Goal: Ask a question

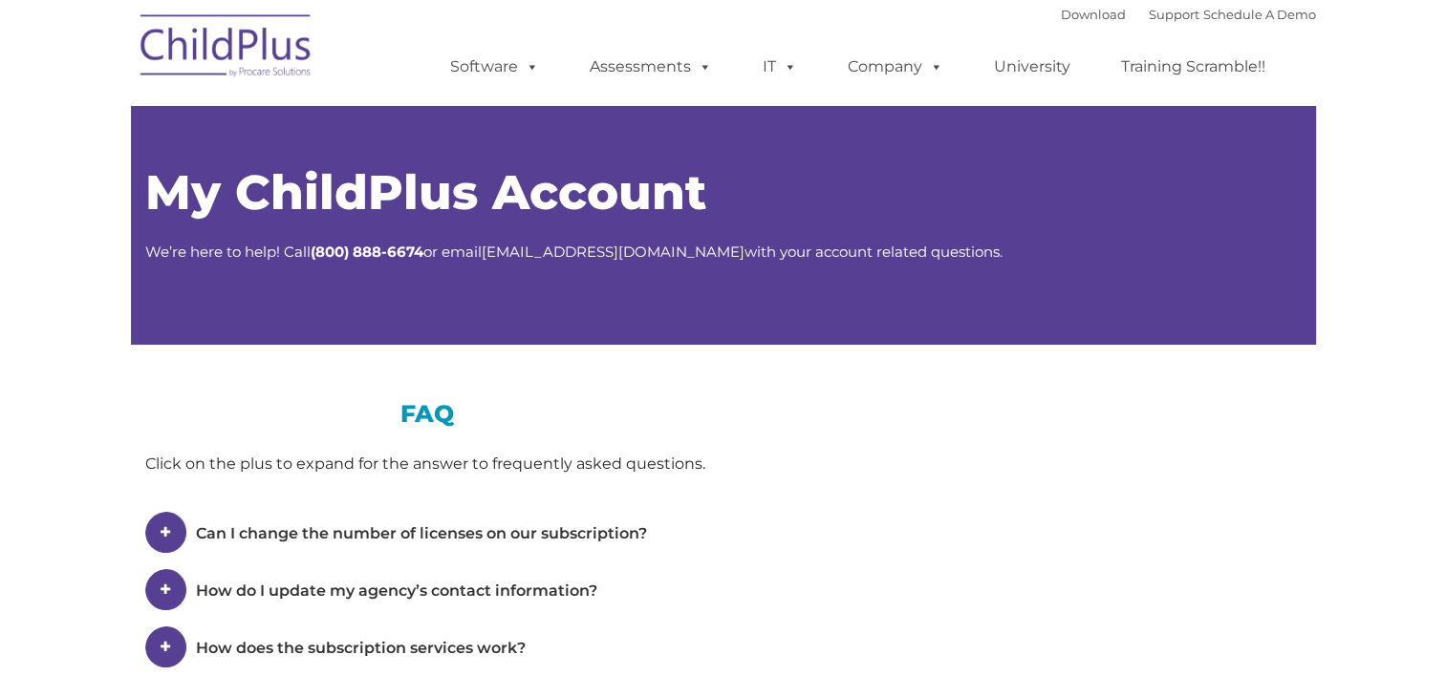
type input ""
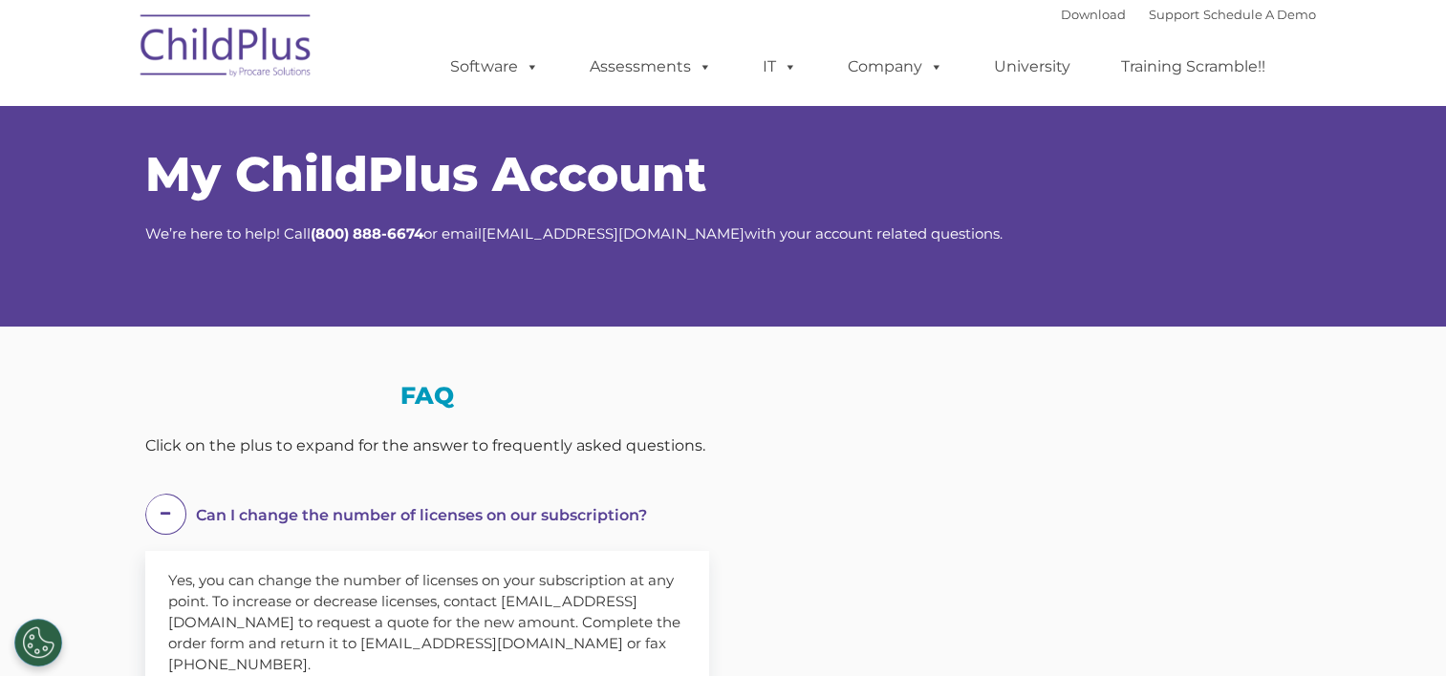
scroll to position [31, 0]
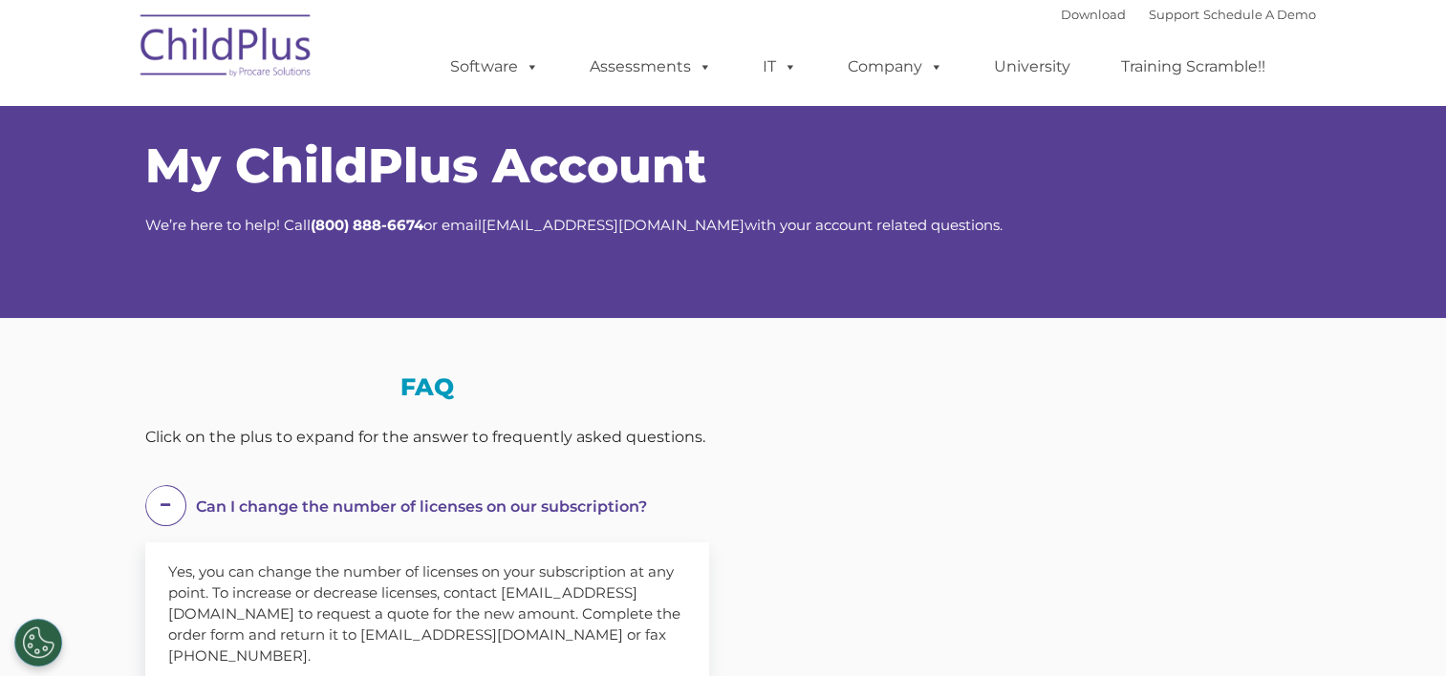
select select "MEDIUM"
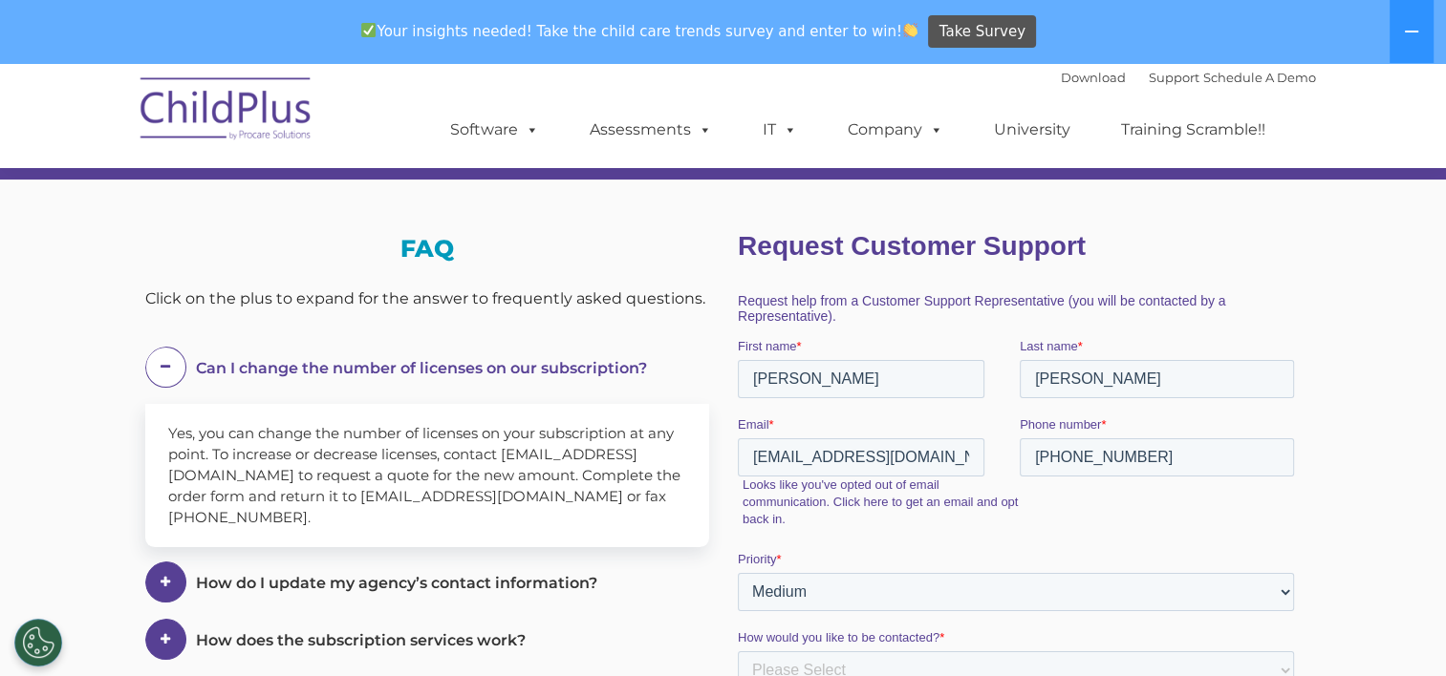
scroll to position [232, 0]
drag, startPoint x: 365, startPoint y: 474, endPoint x: 156, endPoint y: 472, distance: 209.3
click at [156, 472] on div "Yes, you can change the number of licenses on your subscription at any point. T…" at bounding box center [427, 474] width 564 height 143
copy div "[EMAIL_ADDRESS][DOMAIN_NAME]"
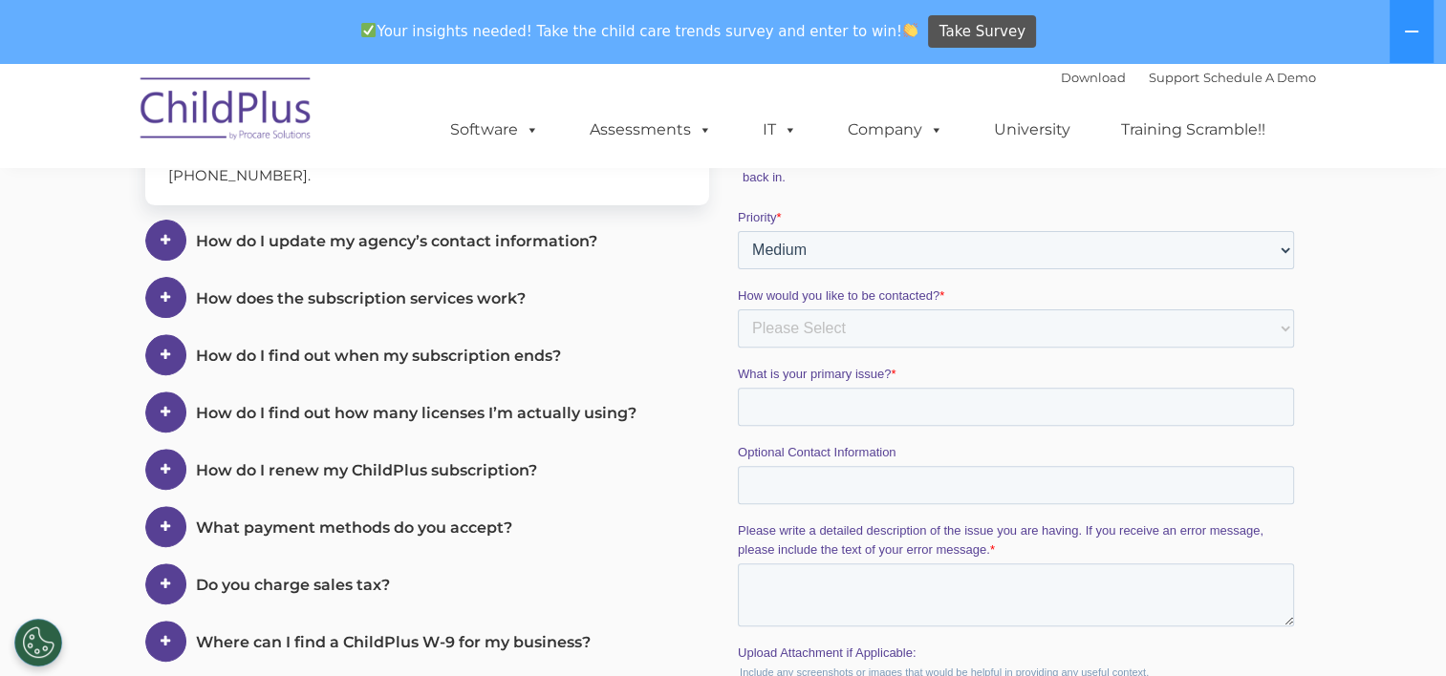
scroll to position [580, 0]
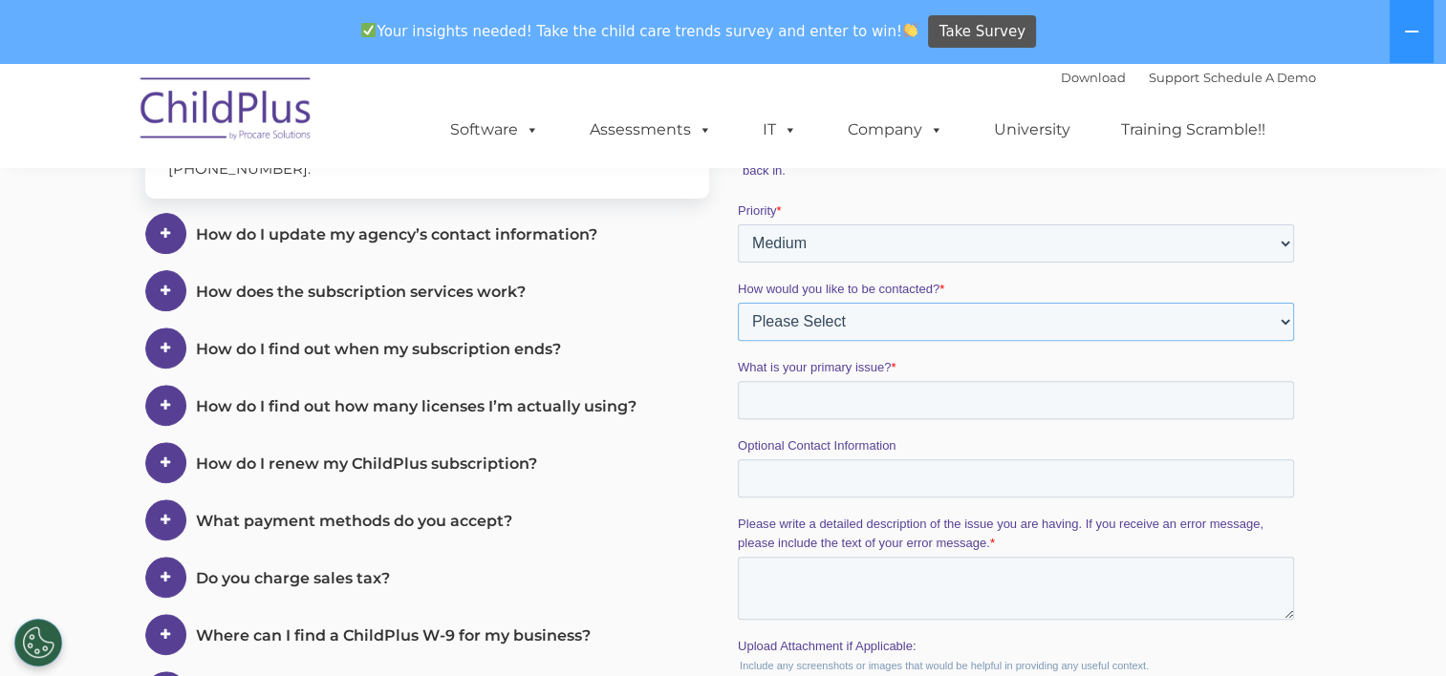
click at [1286, 321] on select "Please Select Phone Email" at bounding box center [1015, 322] width 556 height 38
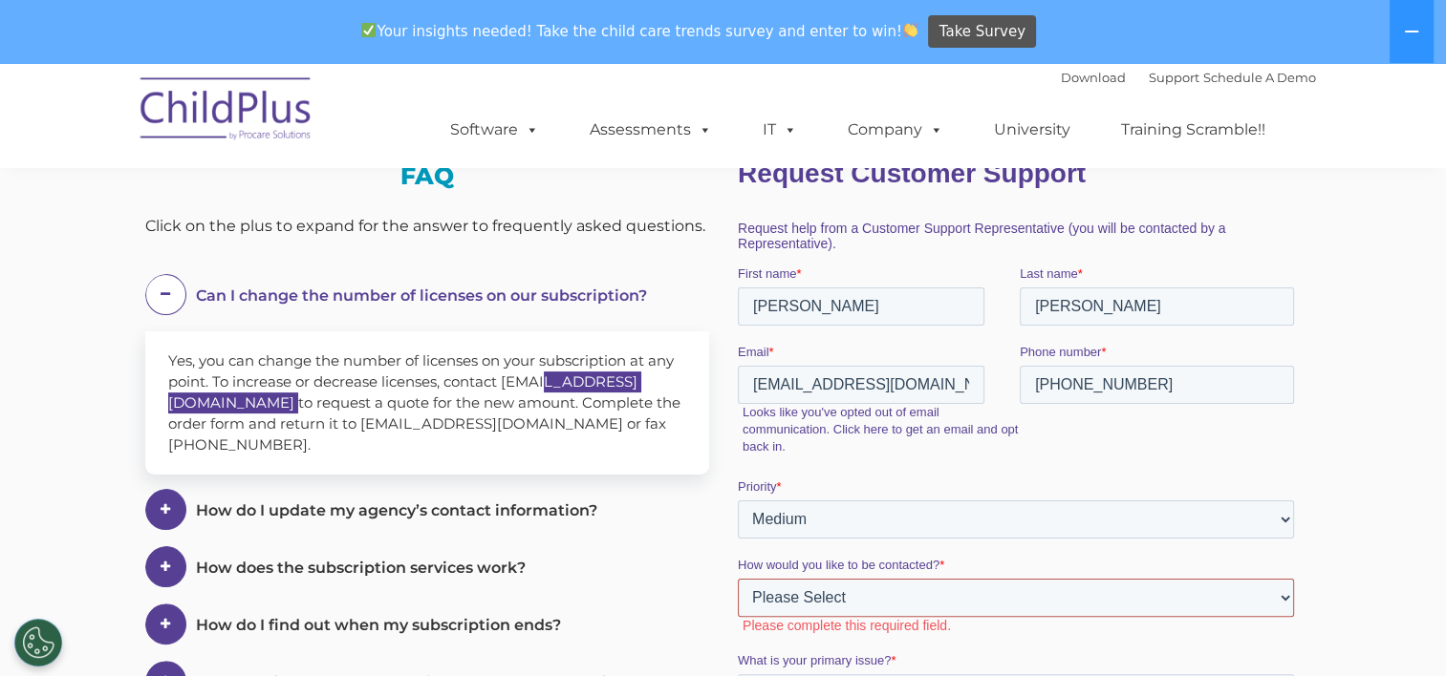
scroll to position [305, 0]
click at [566, 506] on span "How do I update my agency’s contact information?" at bounding box center [396, 510] width 401 height 18
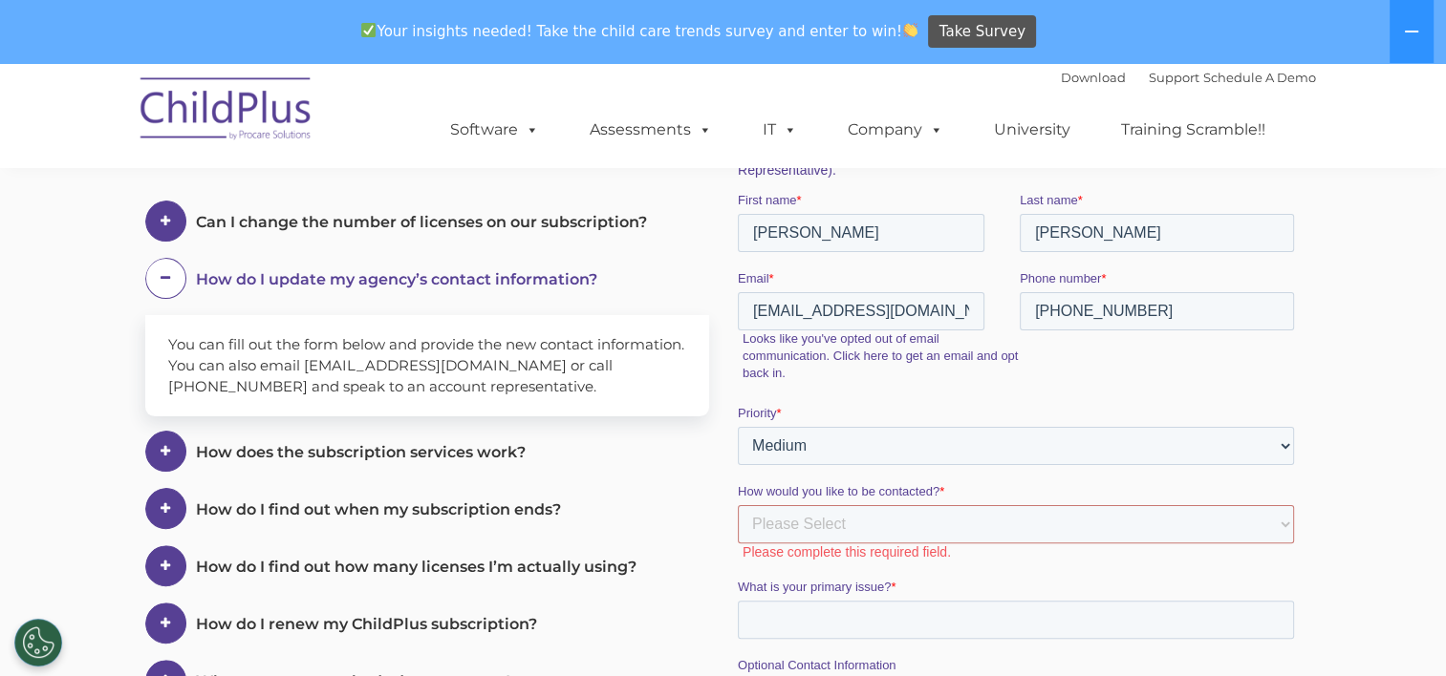
scroll to position [373, 0]
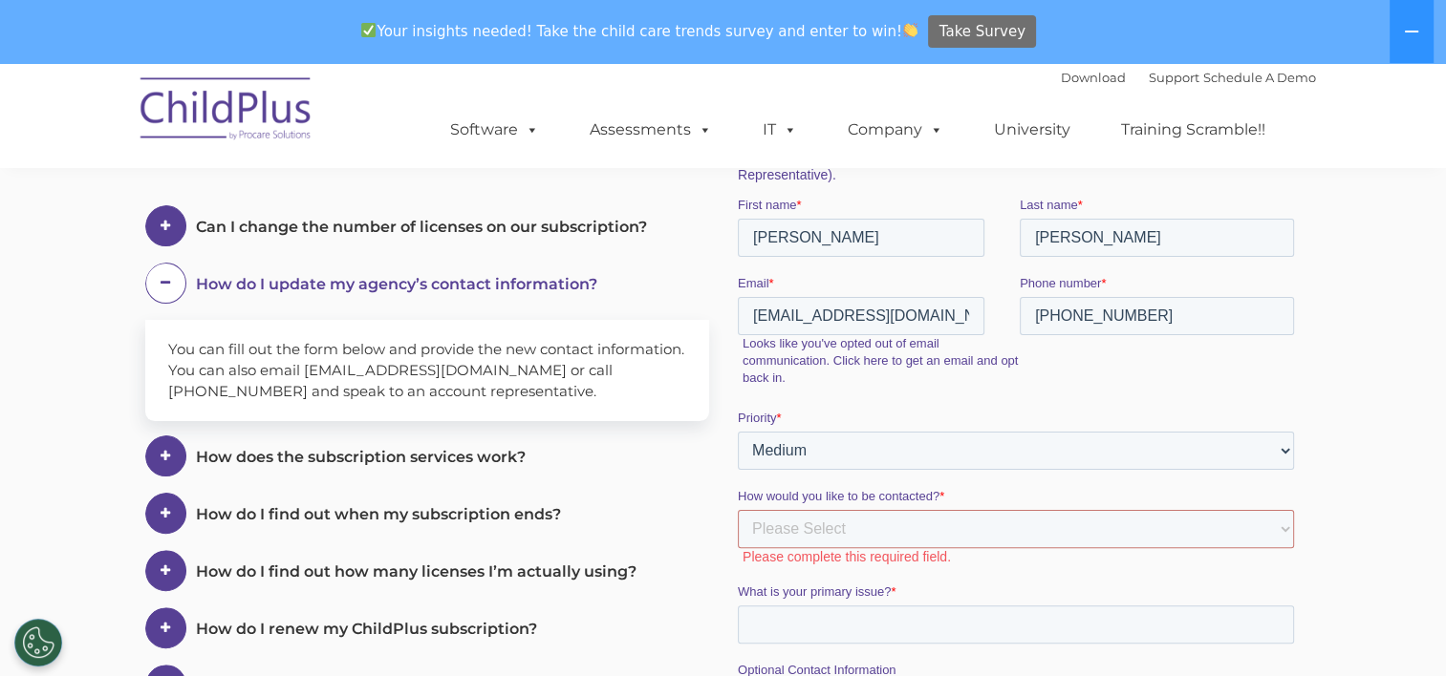
click at [939, 30] on span "Take Survey" at bounding box center [982, 31] width 86 height 33
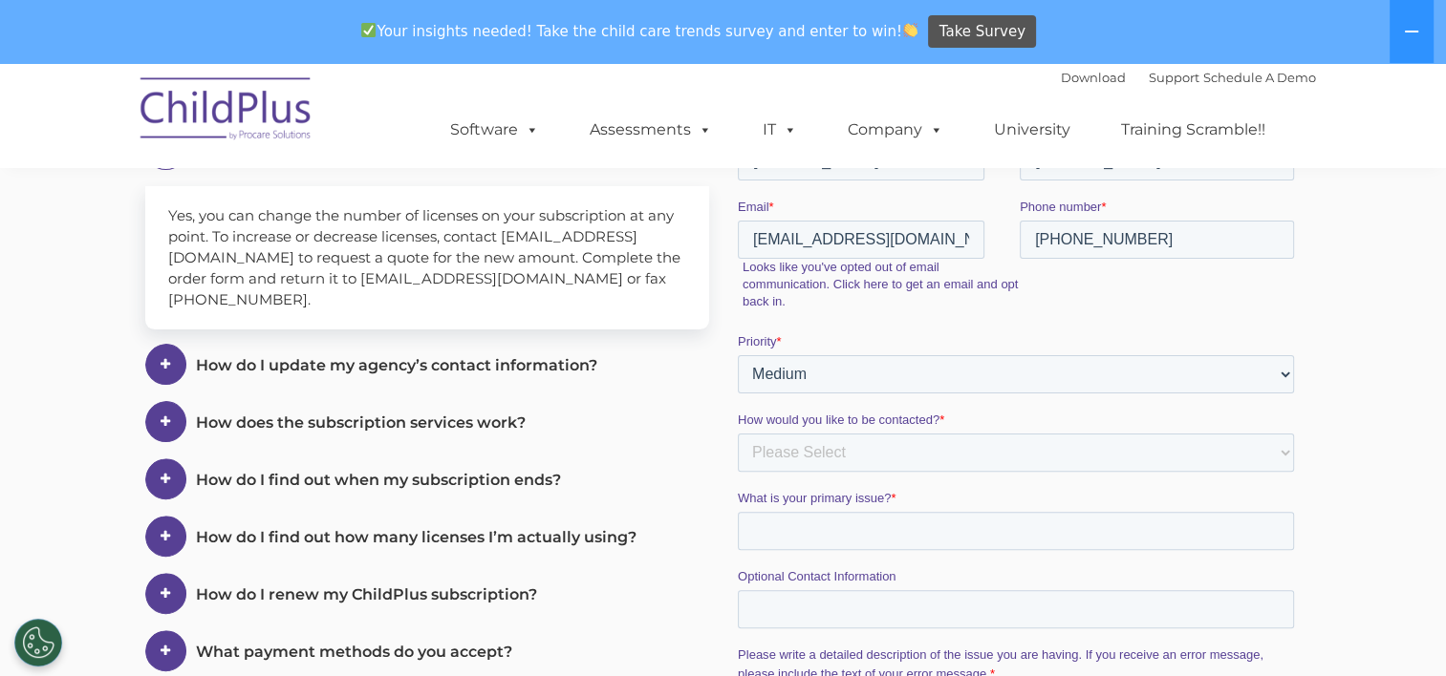
scroll to position [464, 0]
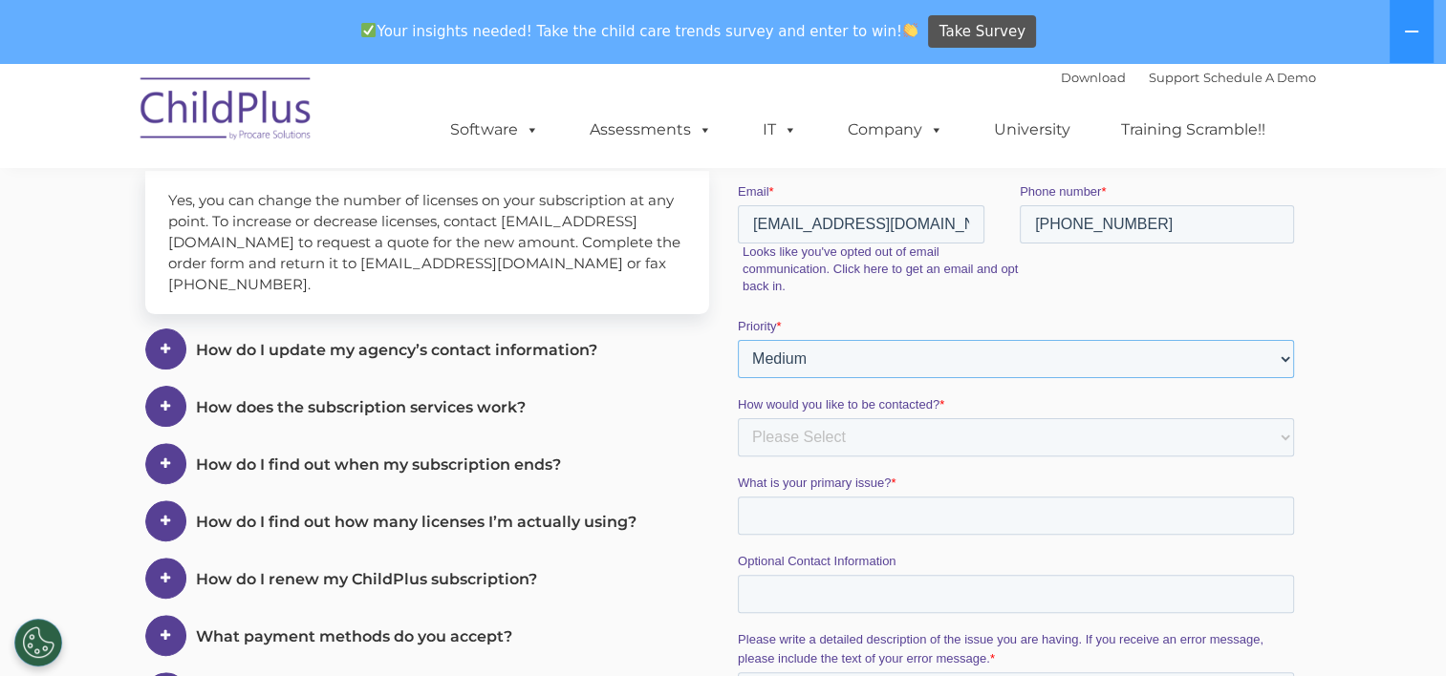
click at [1282, 362] on select "Please Select Low Medium High" at bounding box center [1015, 359] width 556 height 38
select select "HIGH"
click at [737, 361] on select "Please Select Low Medium High" at bounding box center [1015, 359] width 556 height 38
click at [1280, 436] on select "Please Select Phone Email" at bounding box center [1015, 438] width 556 height 38
select select "Phone"
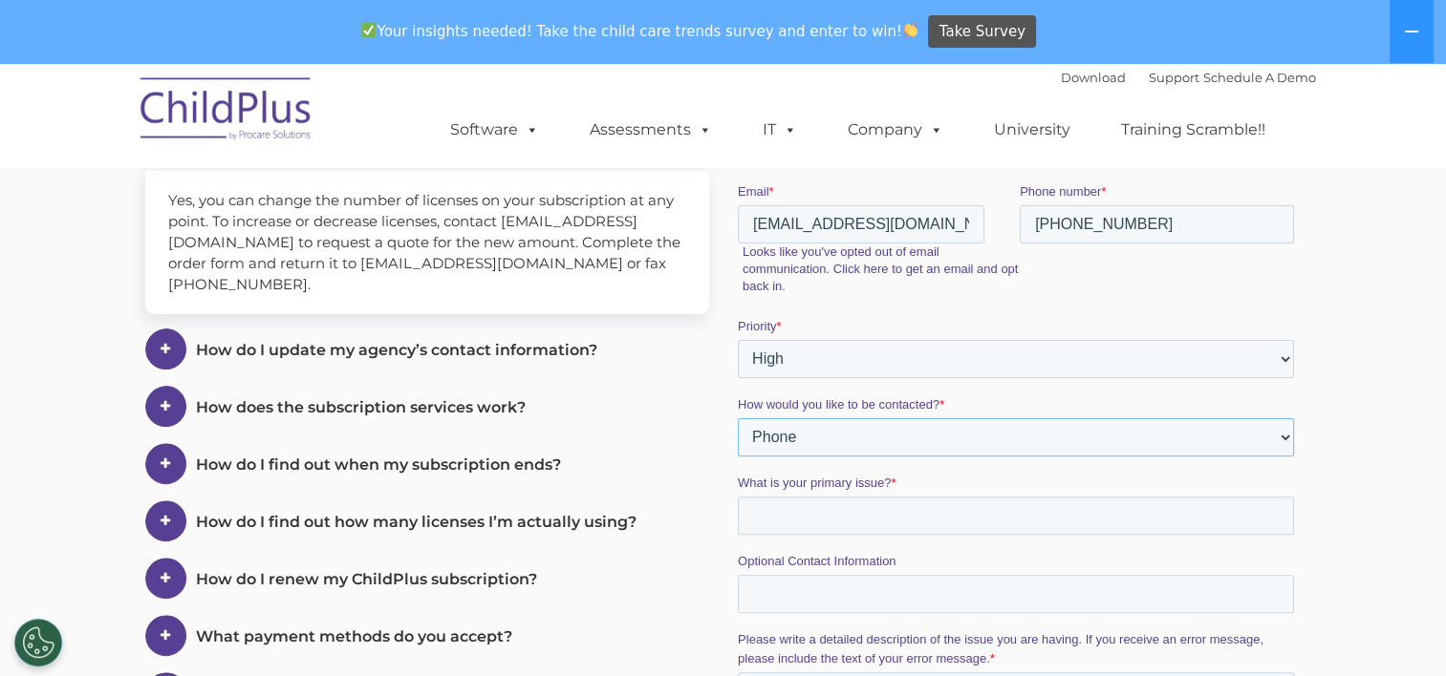
click at [737, 440] on select "Please Select Phone Email" at bounding box center [1015, 438] width 556 height 38
click at [1034, 515] on input "What is your primary issue? *" at bounding box center [1015, 516] width 556 height 38
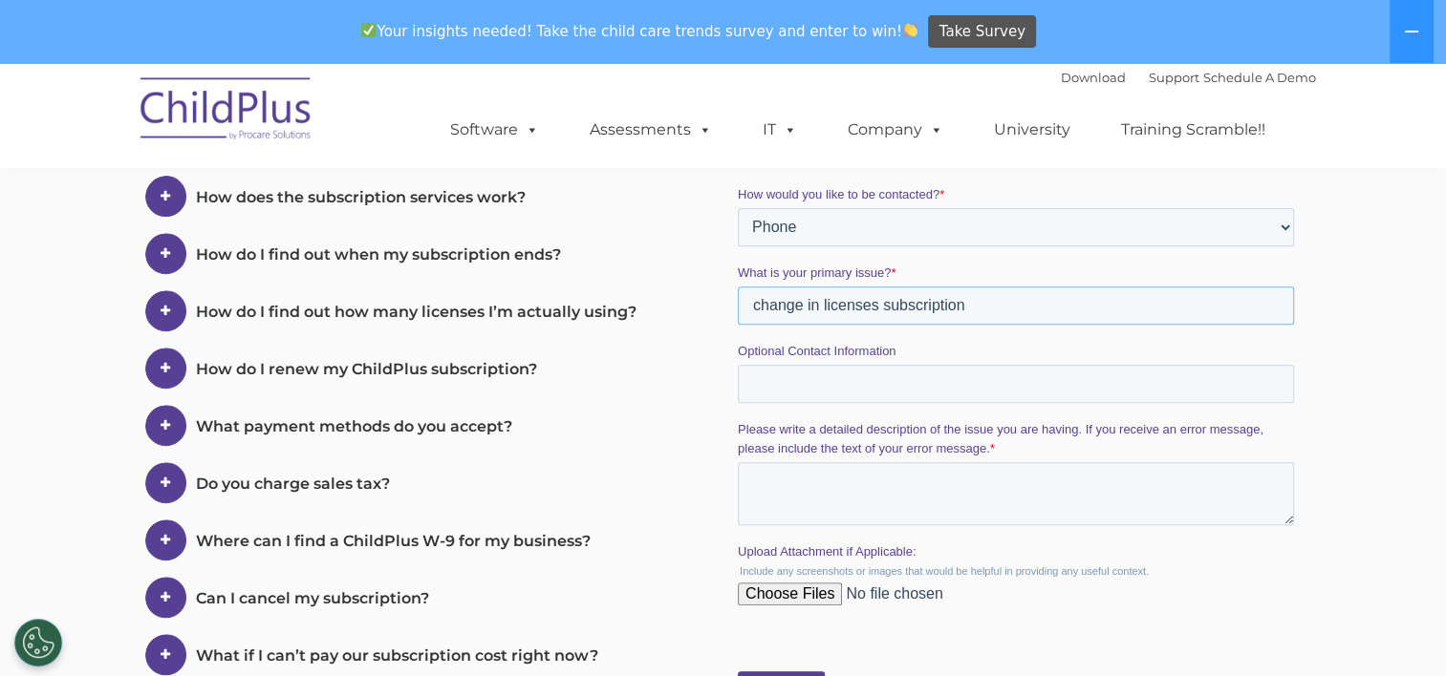
scroll to position [676, 0]
type input "change in licenses subscription"
click at [884, 486] on textarea "Please write a detailed description of the issue you are having. If you receive…" at bounding box center [1015, 493] width 556 height 63
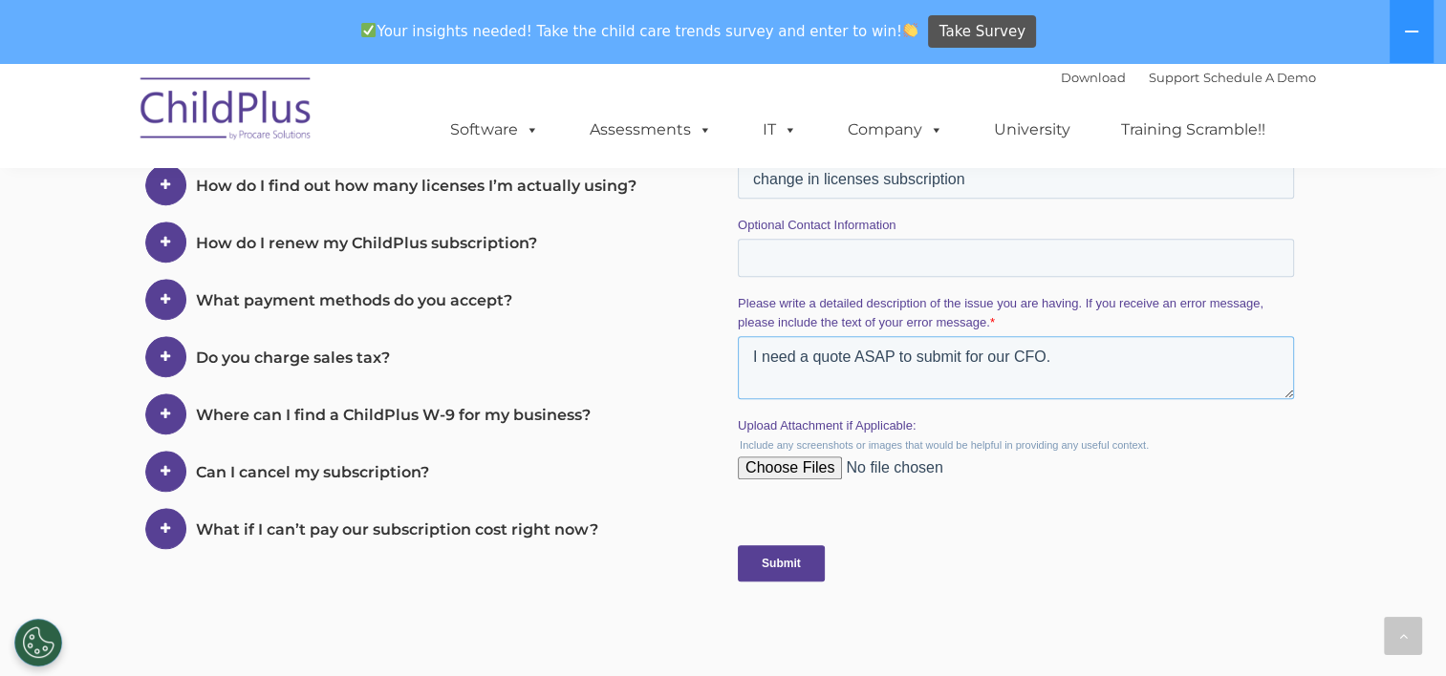
scroll to position [786, 0]
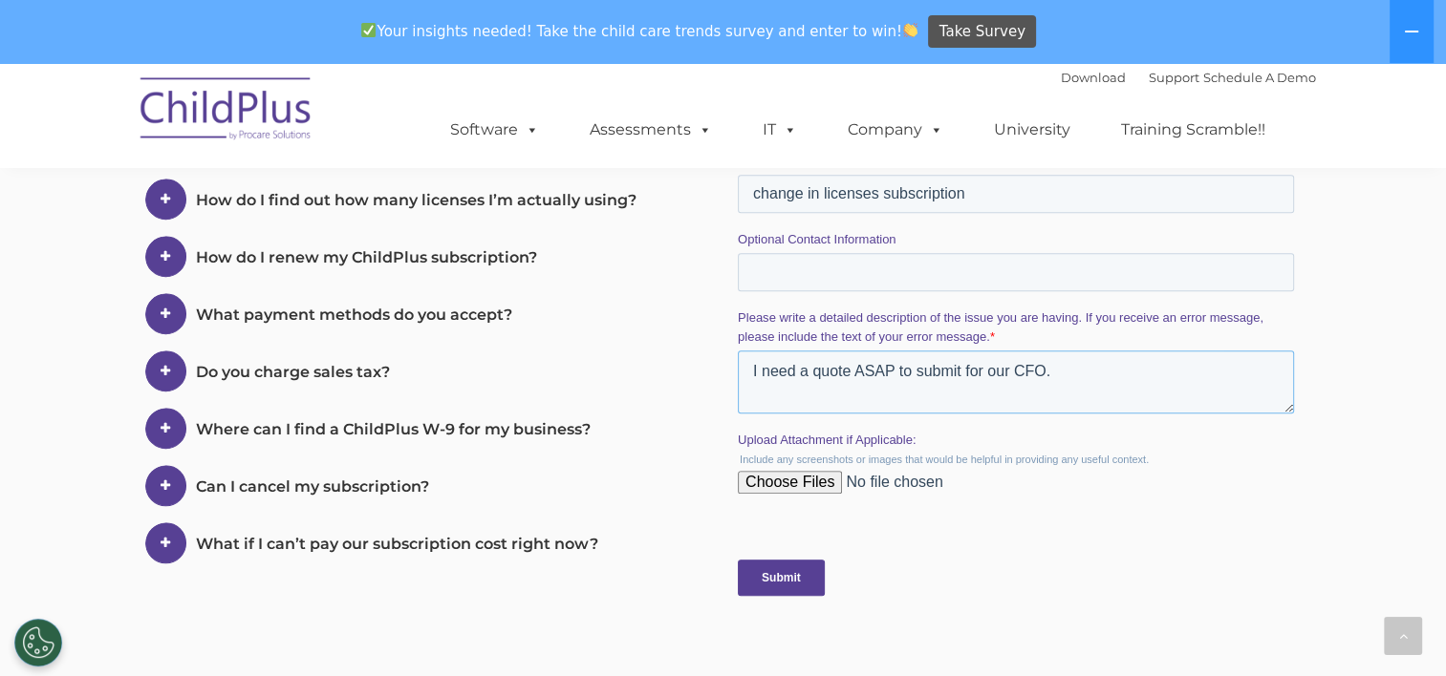
click at [984, 371] on textarea "I need a quote ASAP to submit for our CFO." at bounding box center [1015, 382] width 556 height 63
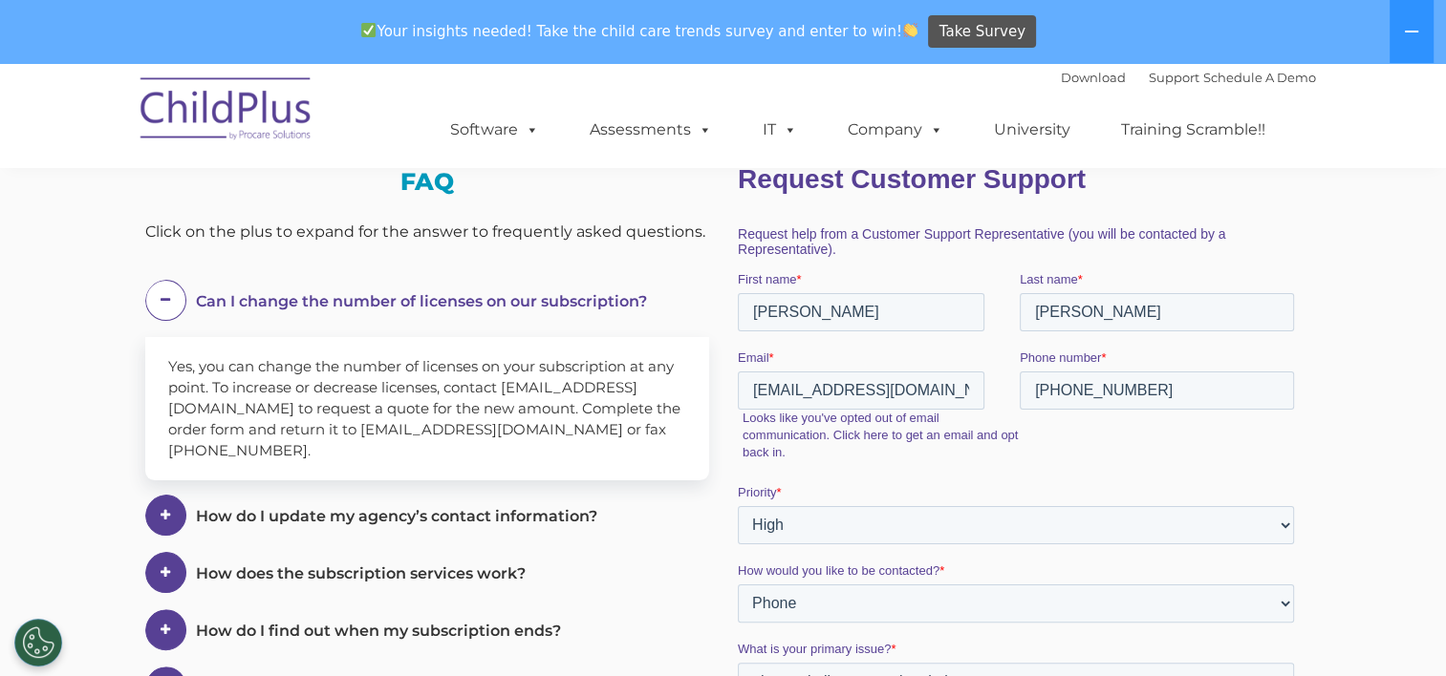
scroll to position [294, 0]
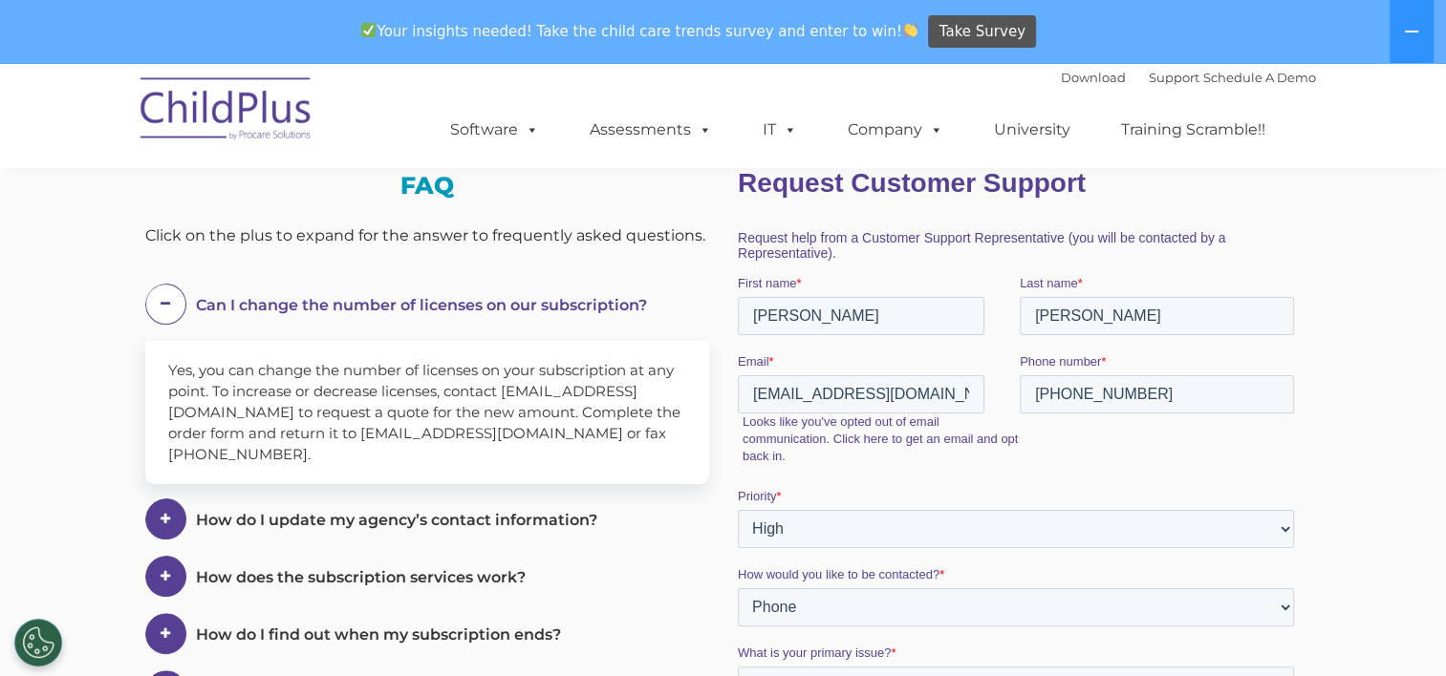
type textarea "I need a quote ASAP to submit to our CFO."
click at [1086, 397] on input "[PHONE_NUMBER]" at bounding box center [1156, 395] width 274 height 38
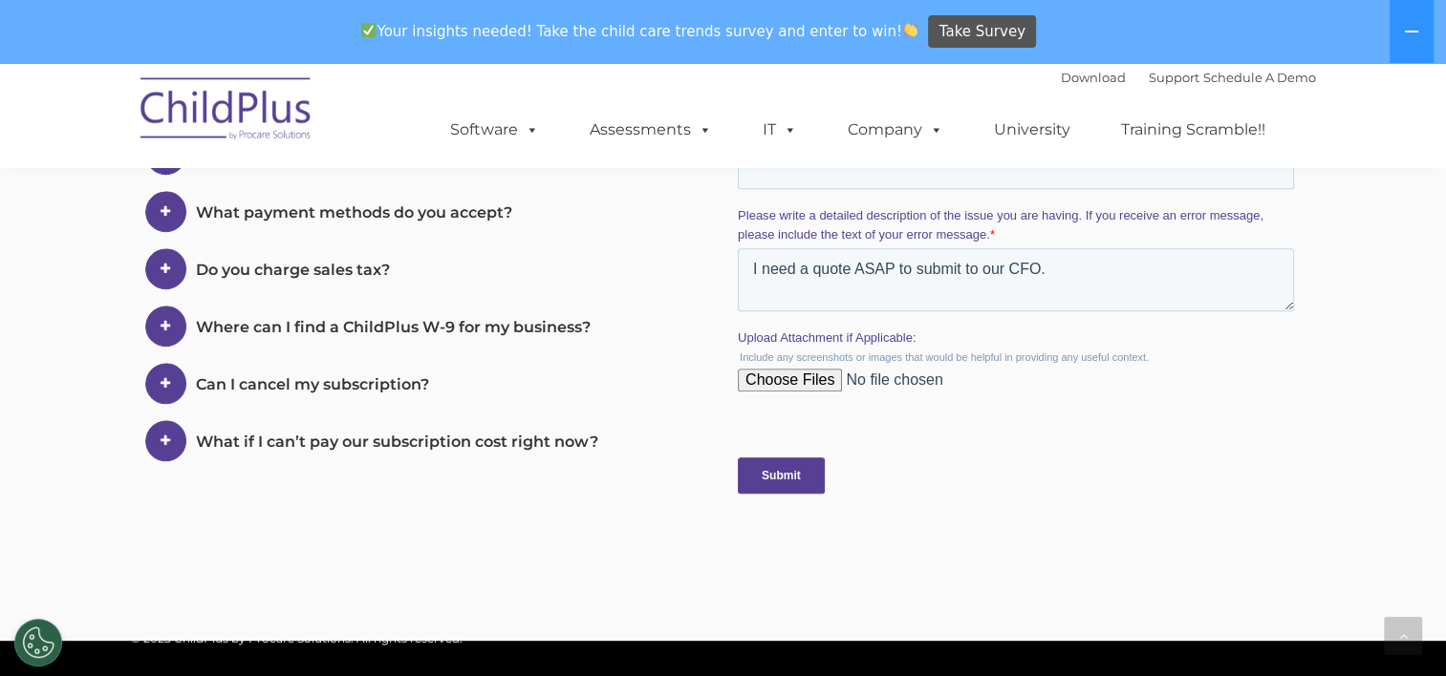
scroll to position [977, 0]
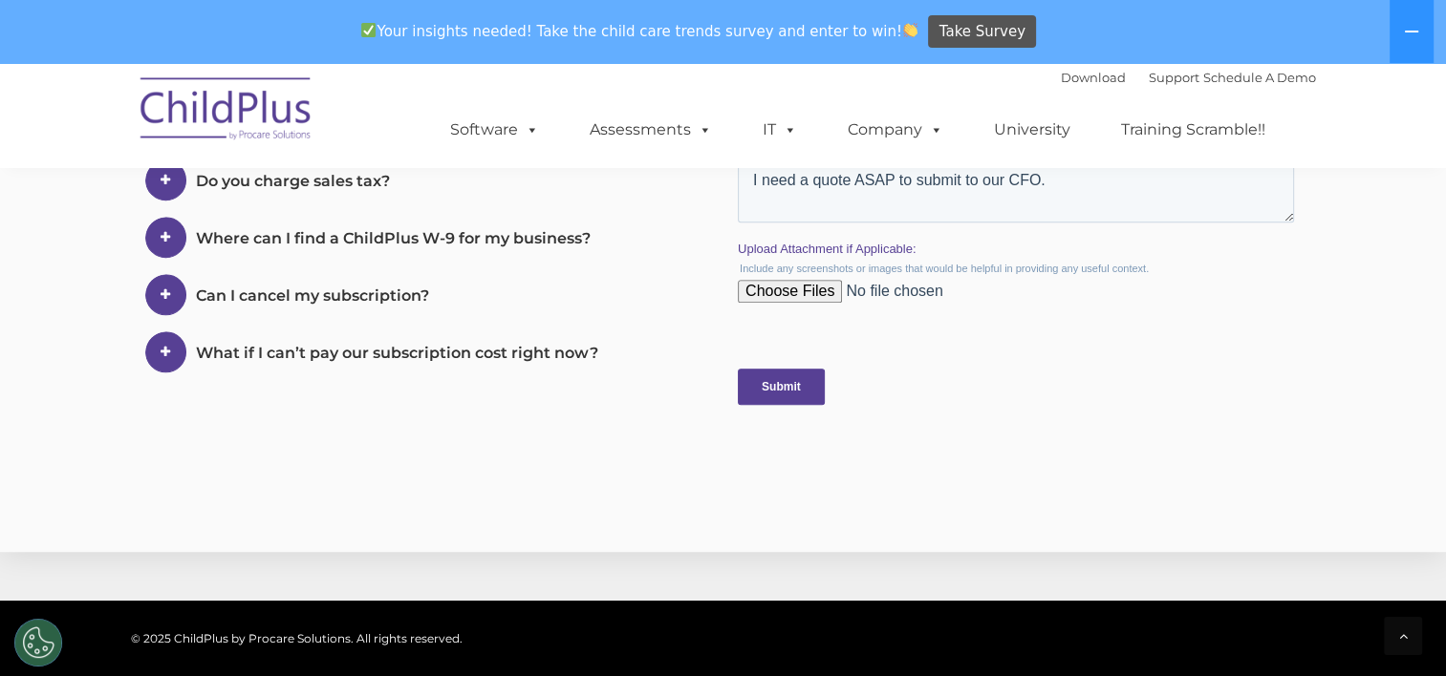
type input "512-688-9384"
click at [782, 380] on input "Submit" at bounding box center [780, 387] width 87 height 36
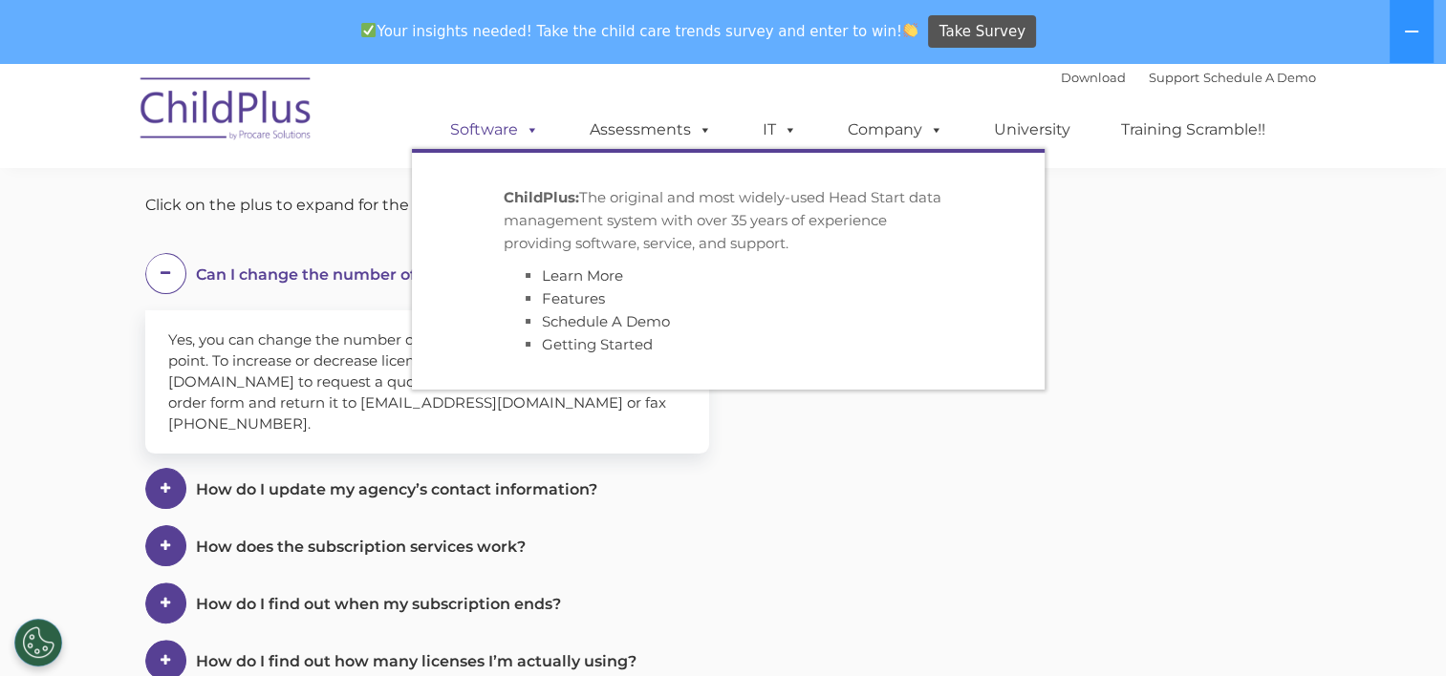
scroll to position [335, 0]
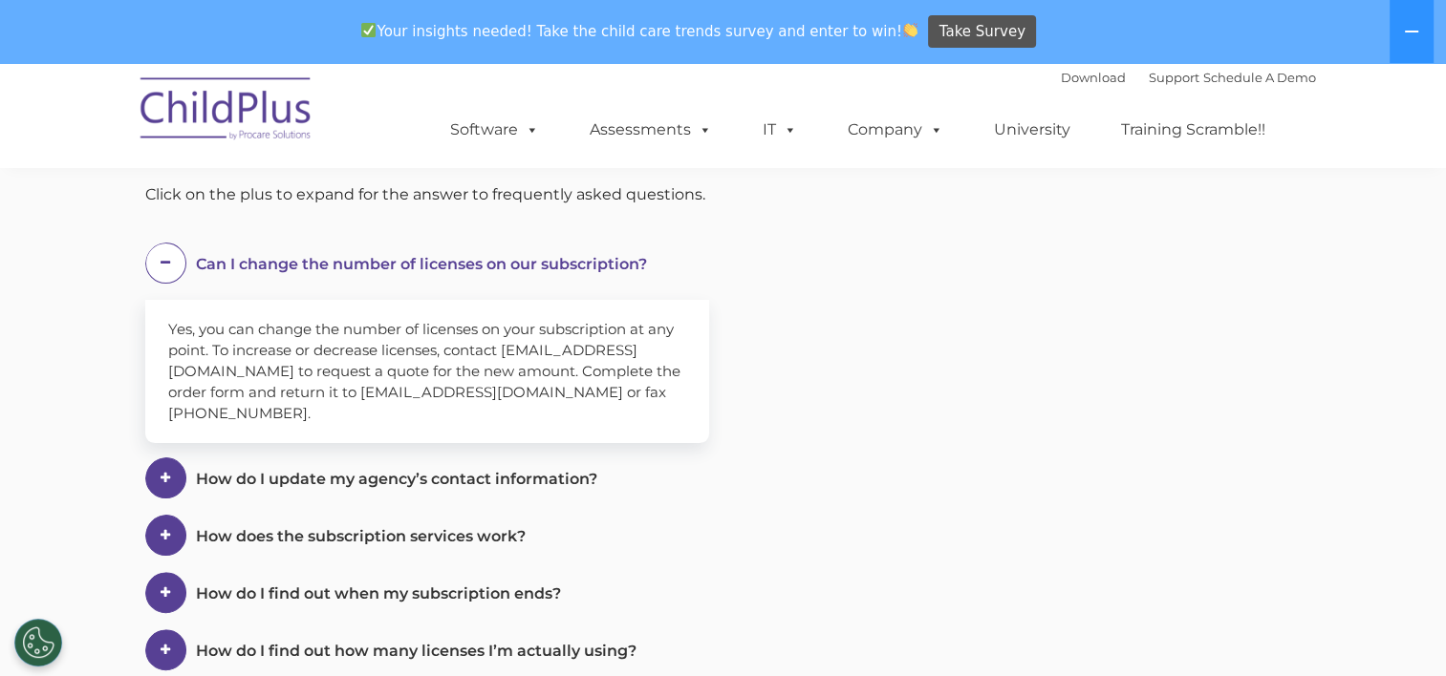
click at [516, 475] on span "How do I update my agency’s contact information?" at bounding box center [396, 479] width 401 height 18
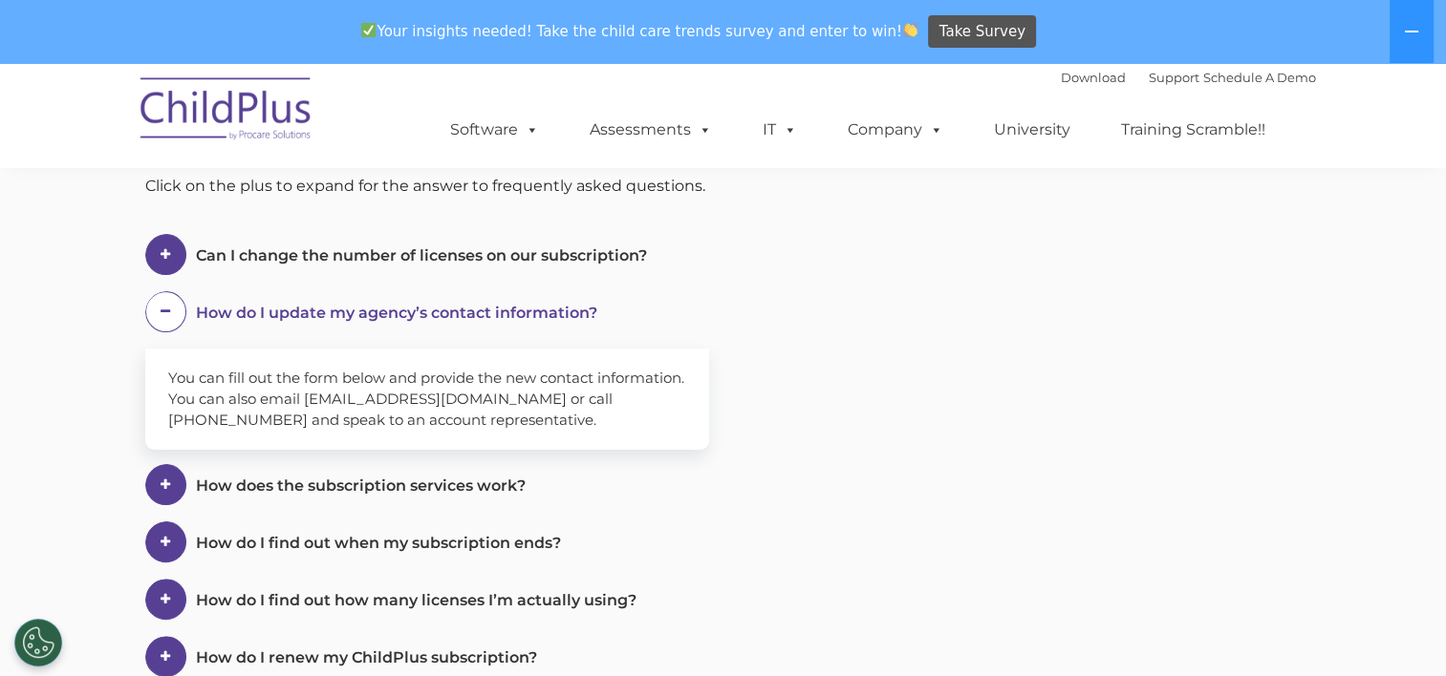
scroll to position [0, 0]
